Goal: Browse casually: Explore the website without a specific task or goal

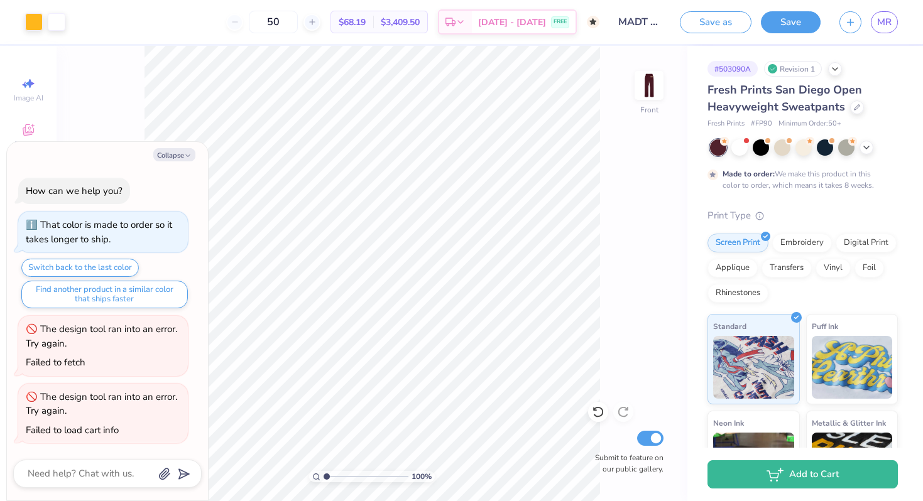
click at [176, 145] on div "Collapse How can we help you? That color is made to order so it takes longer to…" at bounding box center [107, 321] width 201 height 359
click at [173, 155] on button "Collapse" at bounding box center [174, 154] width 42 height 13
type textarea "x"
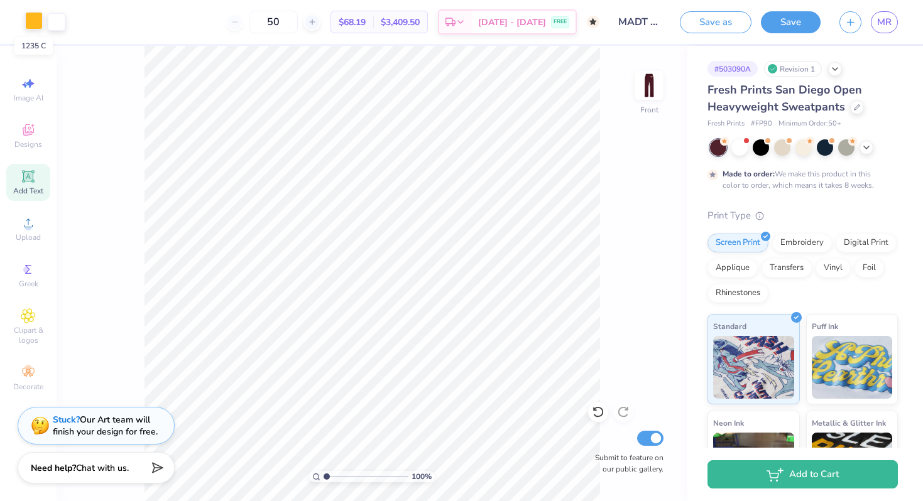
click at [35, 23] on div at bounding box center [34, 21] width 18 height 18
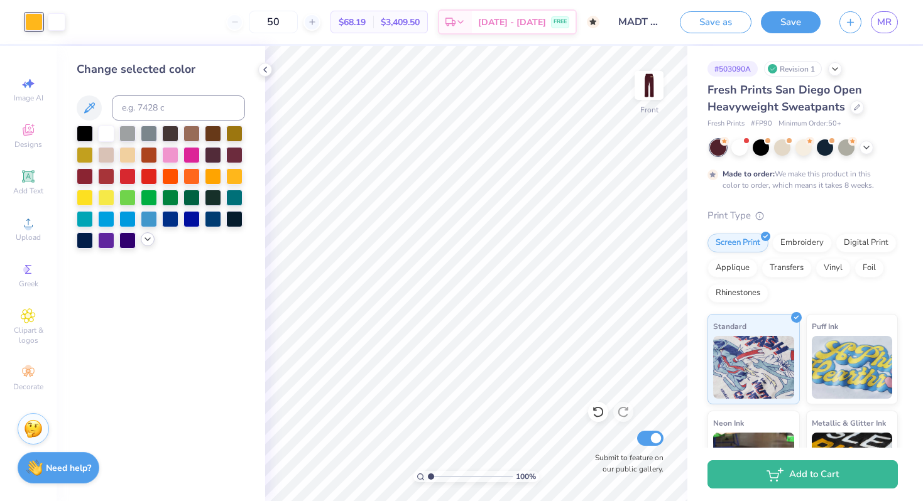
click at [147, 241] on icon at bounding box center [148, 239] width 10 height 10
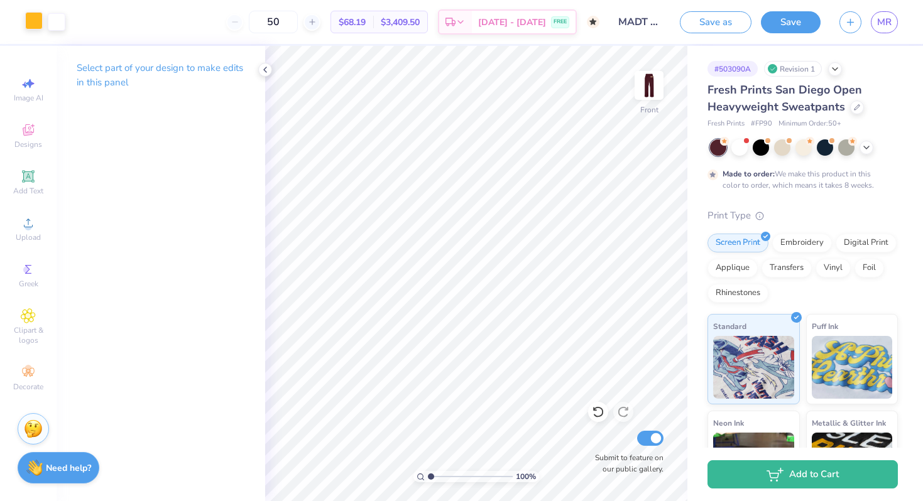
click at [25, 17] on div at bounding box center [34, 21] width 18 height 18
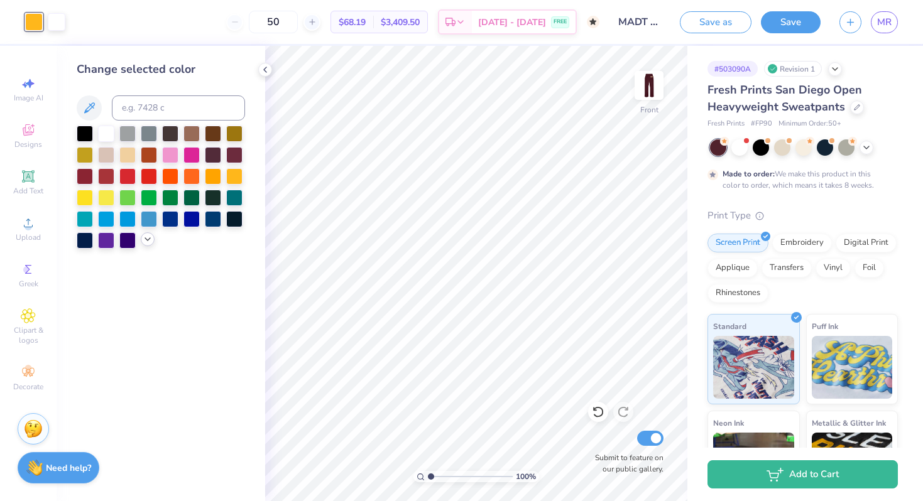
click at [143, 244] on icon at bounding box center [148, 239] width 10 height 10
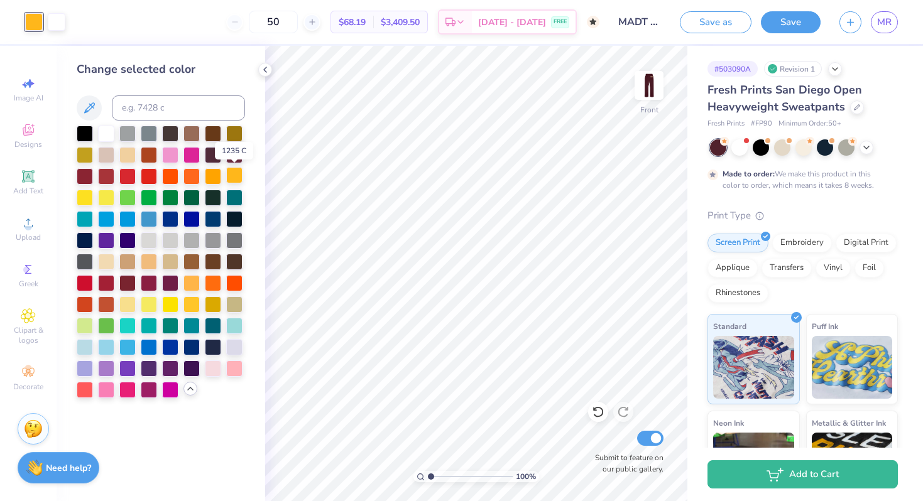
click at [232, 173] on div at bounding box center [234, 175] width 16 height 16
click at [650, 88] on img at bounding box center [649, 85] width 50 height 50
click at [650, 89] on img at bounding box center [649, 85] width 50 height 50
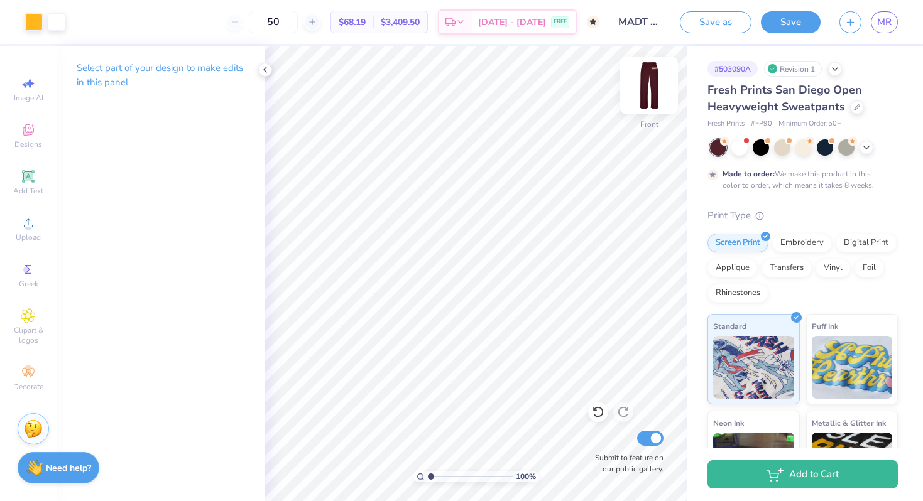
click at [644, 82] on img at bounding box center [649, 85] width 50 height 50
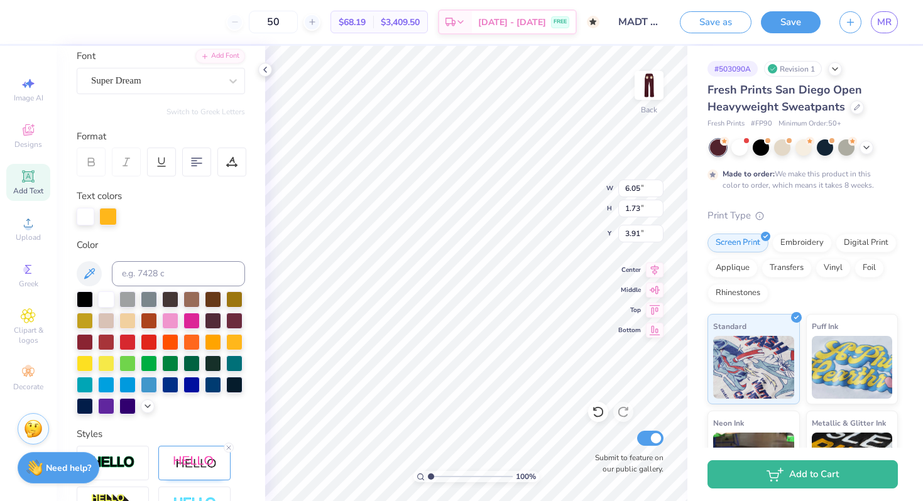
scroll to position [278, 0]
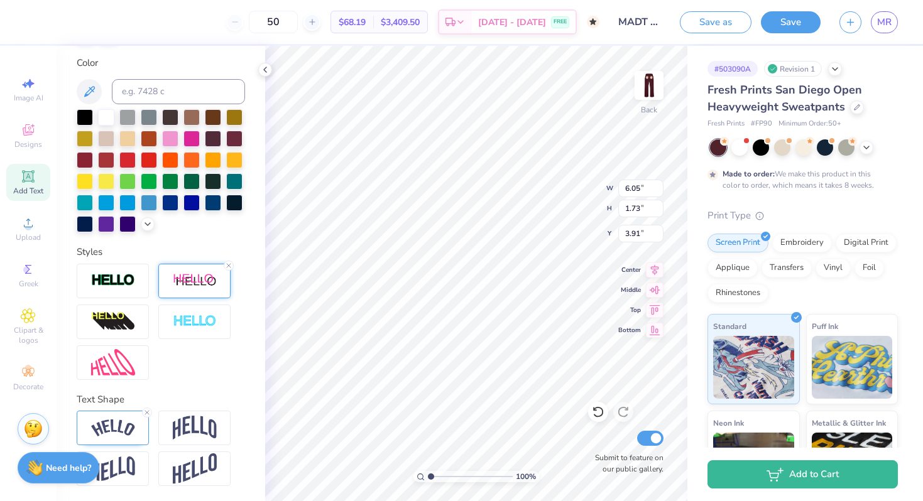
click at [198, 287] on img at bounding box center [195, 281] width 44 height 16
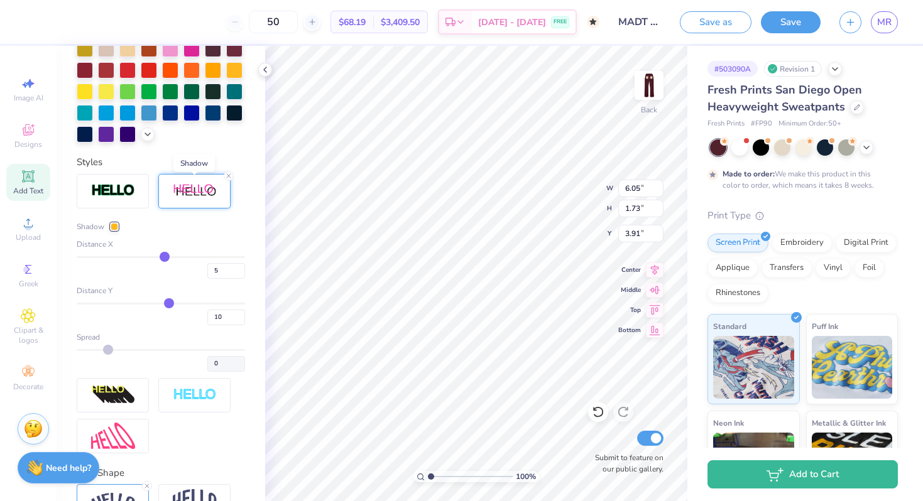
scroll to position [372, 0]
